Goal: Answer question/provide support

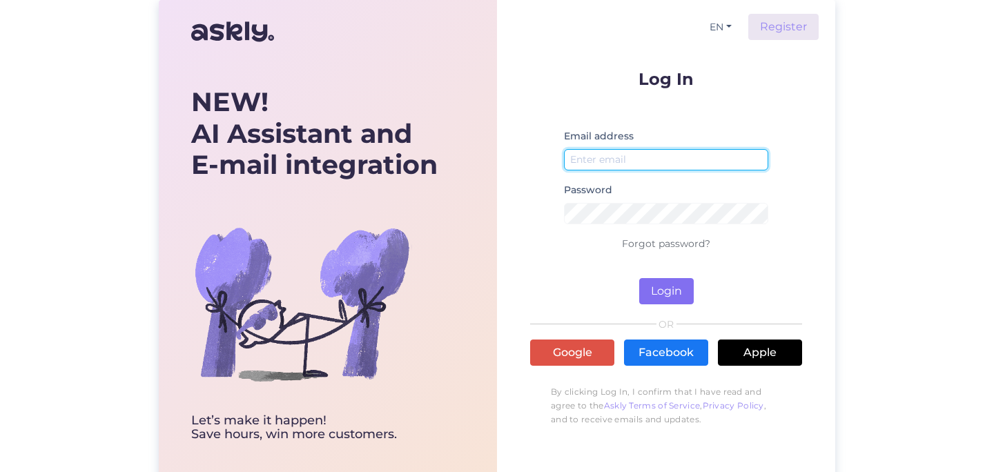
type input "[EMAIL_ADDRESS][DOMAIN_NAME]"
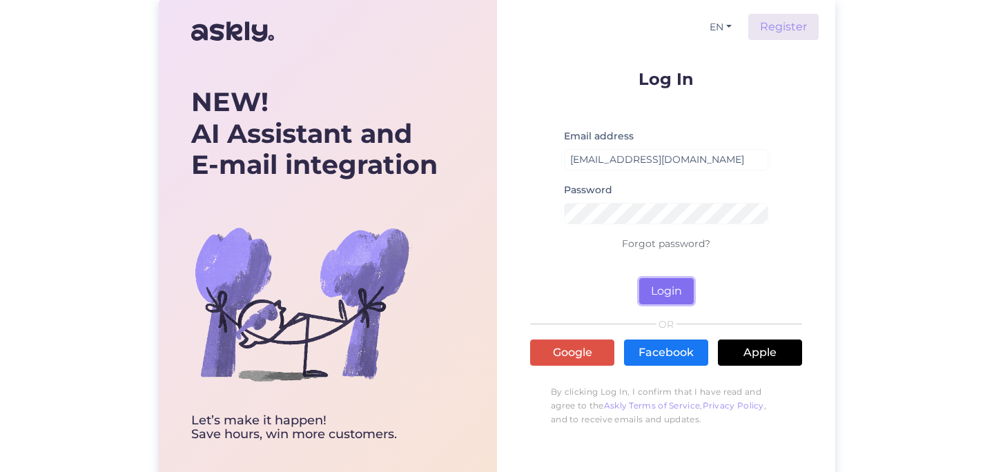
click at [675, 300] on button "Login" at bounding box center [666, 291] width 55 height 26
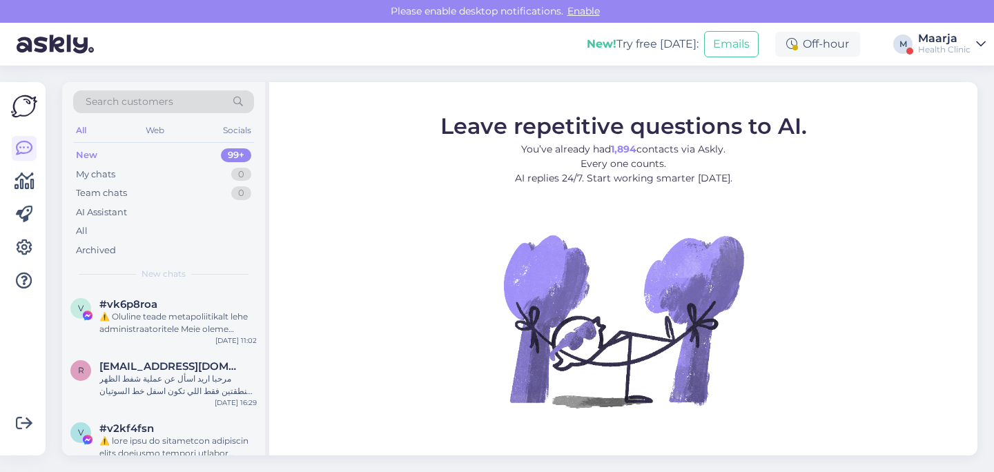
click at [949, 43] on div "Maarja" at bounding box center [944, 38] width 52 height 11
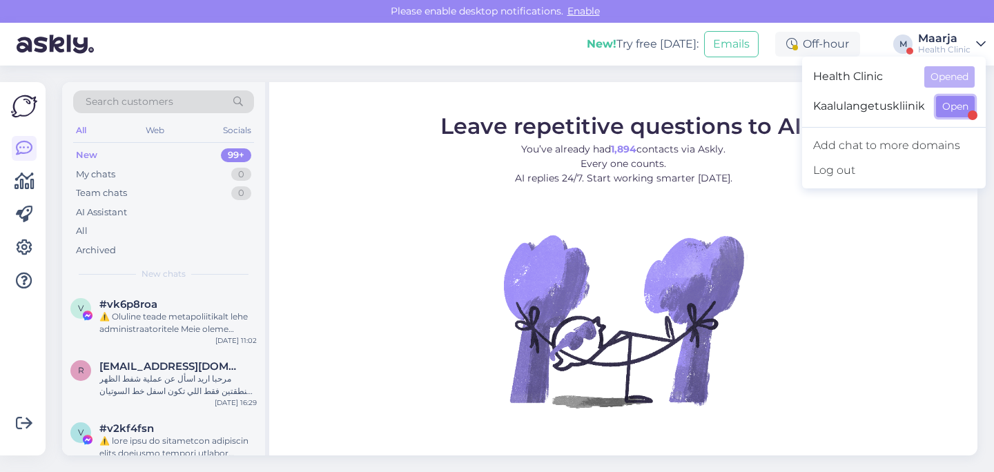
click at [942, 106] on button "Open" at bounding box center [955, 106] width 39 height 21
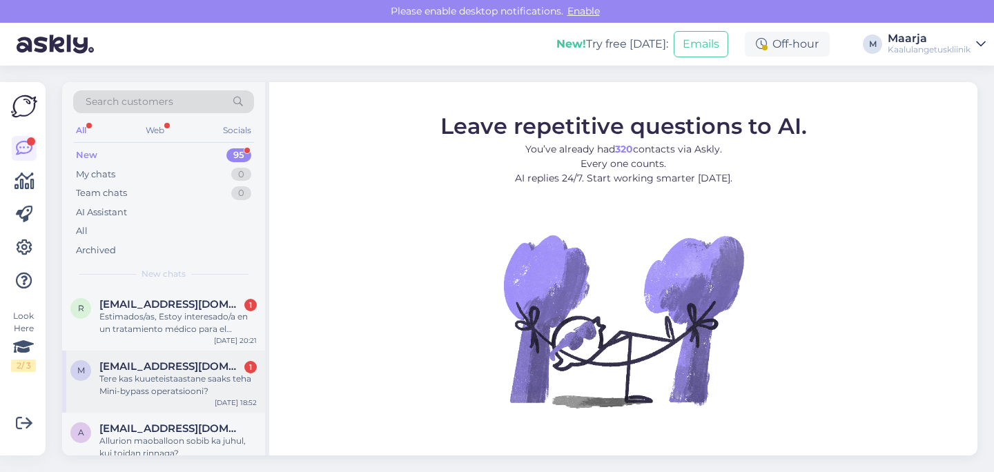
click at [168, 376] on div "Tere kas kuueteistaastane saaks teha Mini-bypass operatsiooni?" at bounding box center [177, 385] width 157 height 25
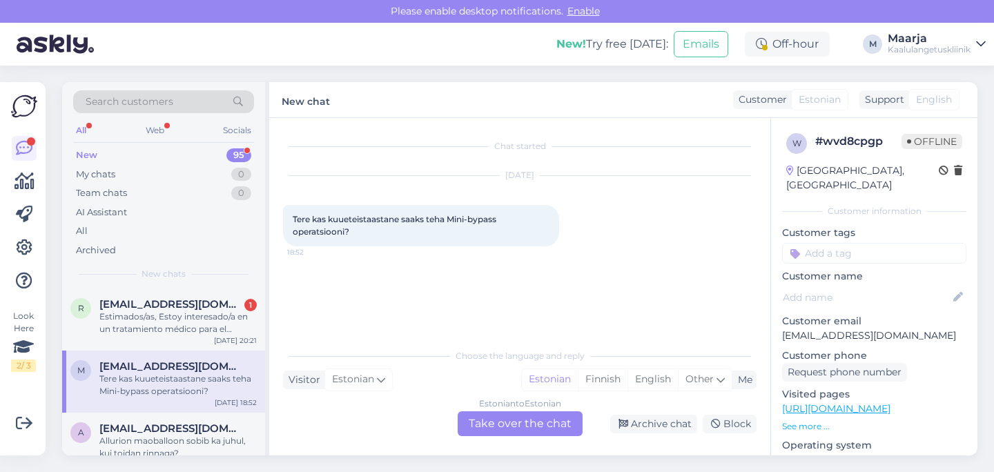
click at [516, 416] on div "Estonian to Estonian Take over the chat" at bounding box center [520, 424] width 125 height 25
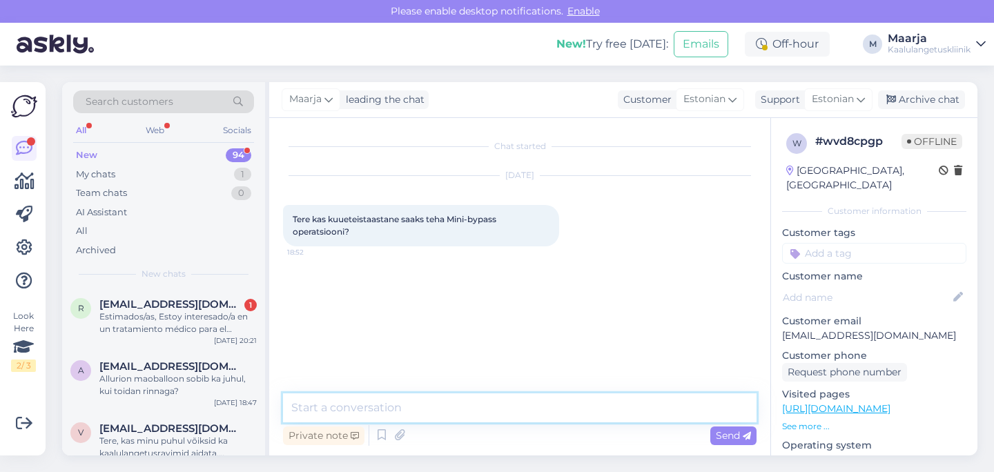
click at [481, 400] on textarea at bounding box center [520, 408] width 474 height 29
type textarea "Tere!"
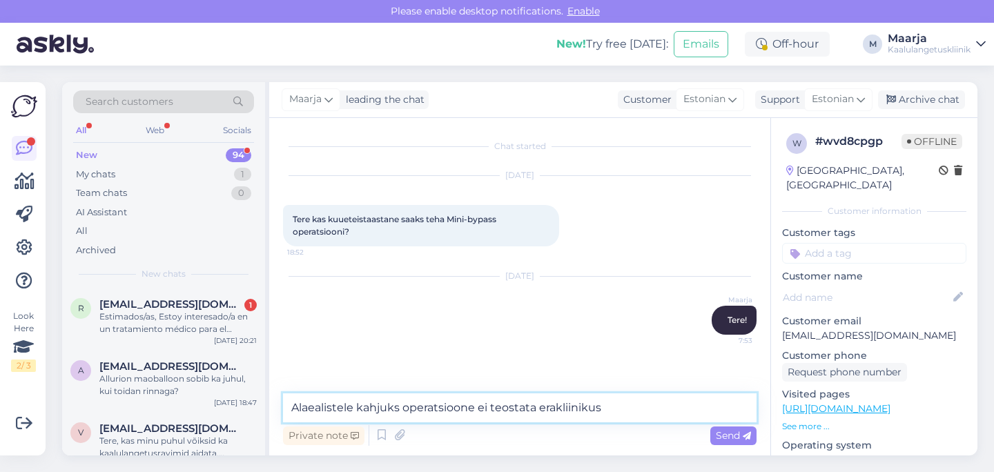
type textarea "Alaealistele kahjuks operatsioone ei teostata erakliinikus."
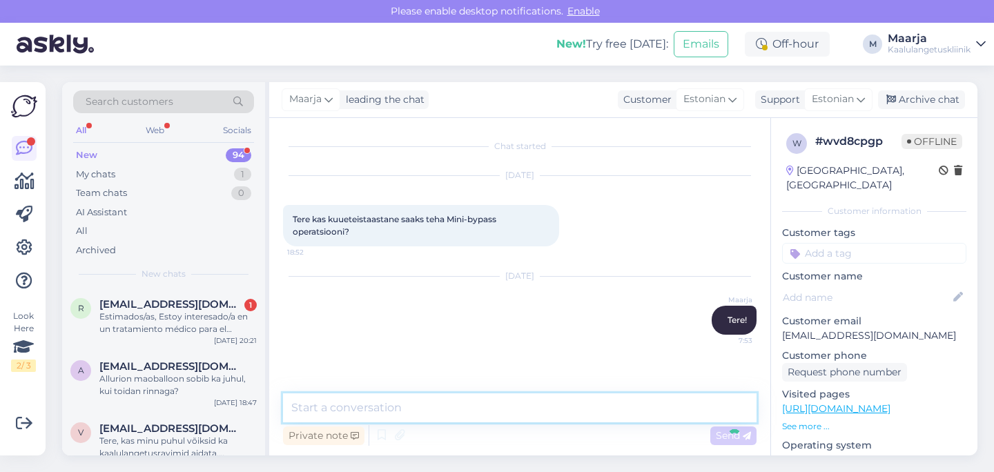
scroll to position [28, 0]
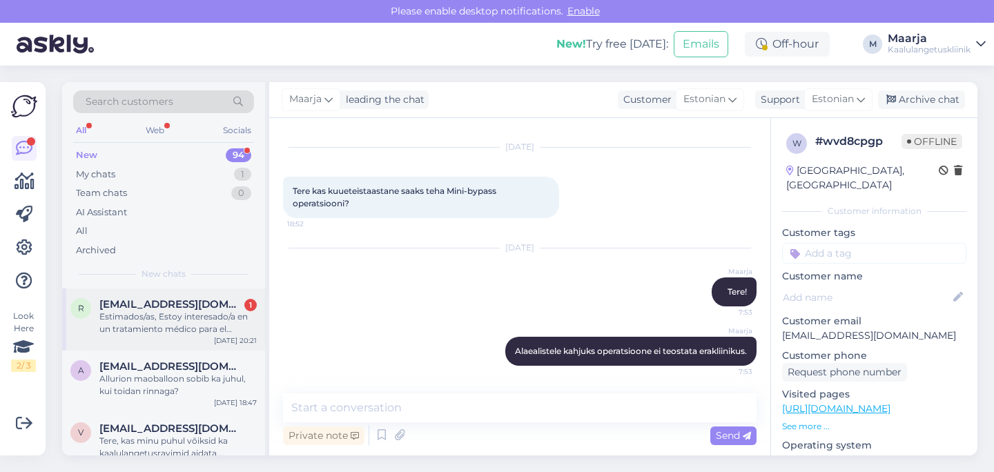
click at [160, 322] on div "Estimados/as, Estoy interesado/a en un tratamiento médico para el control del p…" at bounding box center [177, 323] width 157 height 25
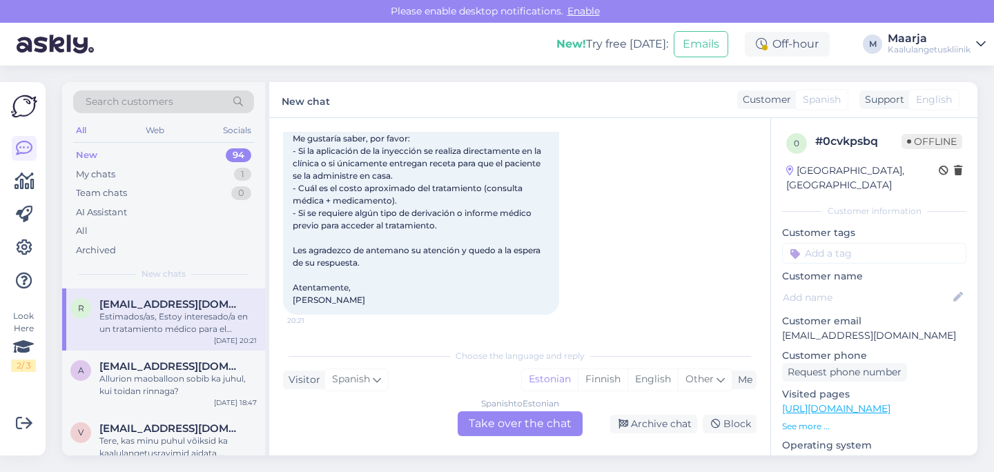
scroll to position [168, 0]
